Goal: Task Accomplishment & Management: Manage account settings

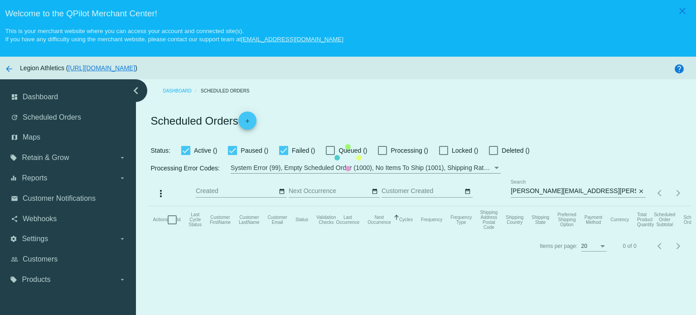
click at [398, 206] on mat-table "Actions Id Last Cycle Status Customer FirstName Customer LastName Customer Emai…" at bounding box center [419, 219] width 542 height 27
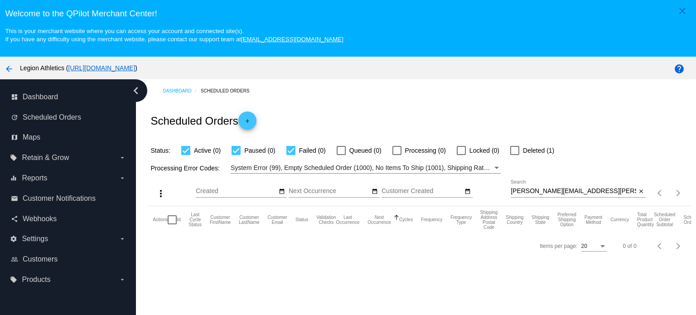
click at [543, 195] on div "Samantha.beard@nordstrom.com Search" at bounding box center [572, 189] width 125 height 18
click at [544, 187] on div "Samantha.beard@nordstrom.com Search" at bounding box center [572, 189] width 125 height 18
click at [545, 191] on input "Samantha.beard@nordstrom.com" at bounding box center [572, 191] width 125 height 7
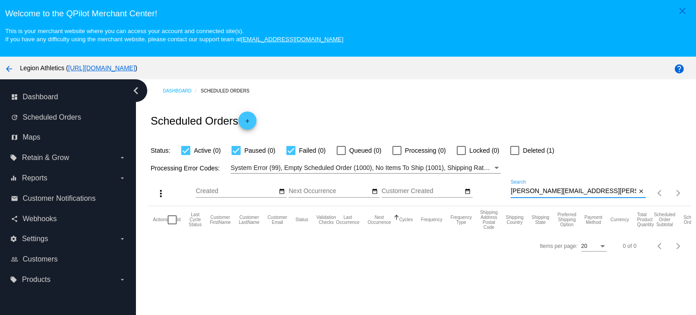
click at [545, 191] on input "Samantha.beard@nordstrom.com" at bounding box center [572, 191] width 125 height 7
paste input "rick.hoffenberg@gmail"
type input "[PERSON_NAME][EMAIL_ADDRESS][PERSON_NAME][DOMAIN_NAME]"
click at [520, 146] on label "Deleted (1)" at bounding box center [532, 150] width 44 height 11
click at [514, 155] on input "Deleted (1)" at bounding box center [514, 155] width 0 height 0
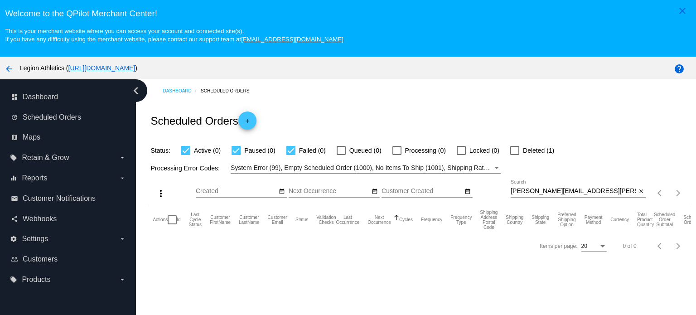
checkbox input "true"
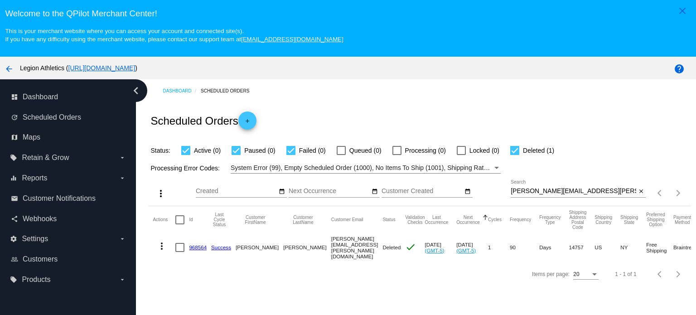
click at [200, 245] on link "968564" at bounding box center [198, 247] width 18 height 6
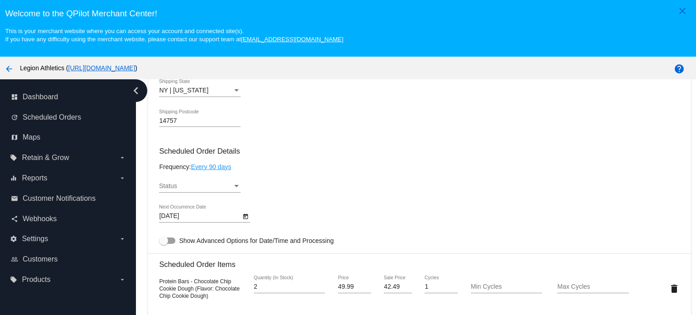
scroll to position [543, 0]
